Goal: Find specific page/section

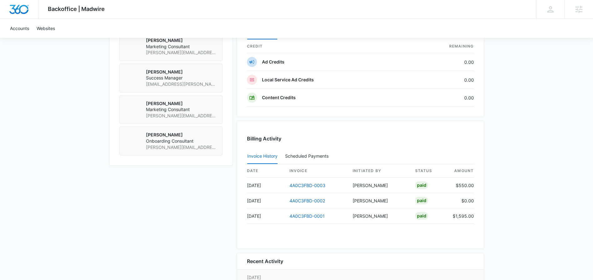
scroll to position [493, 0]
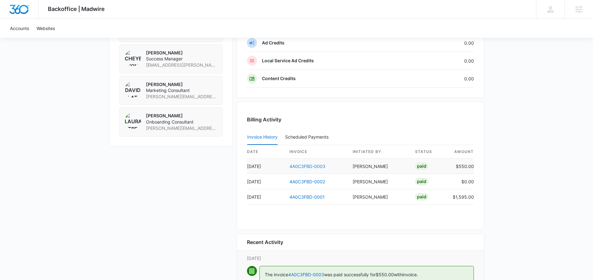
click at [300, 168] on link "4A0C3FBD-0003" at bounding box center [308, 166] width 36 height 5
